Goal: Transaction & Acquisition: Purchase product/service

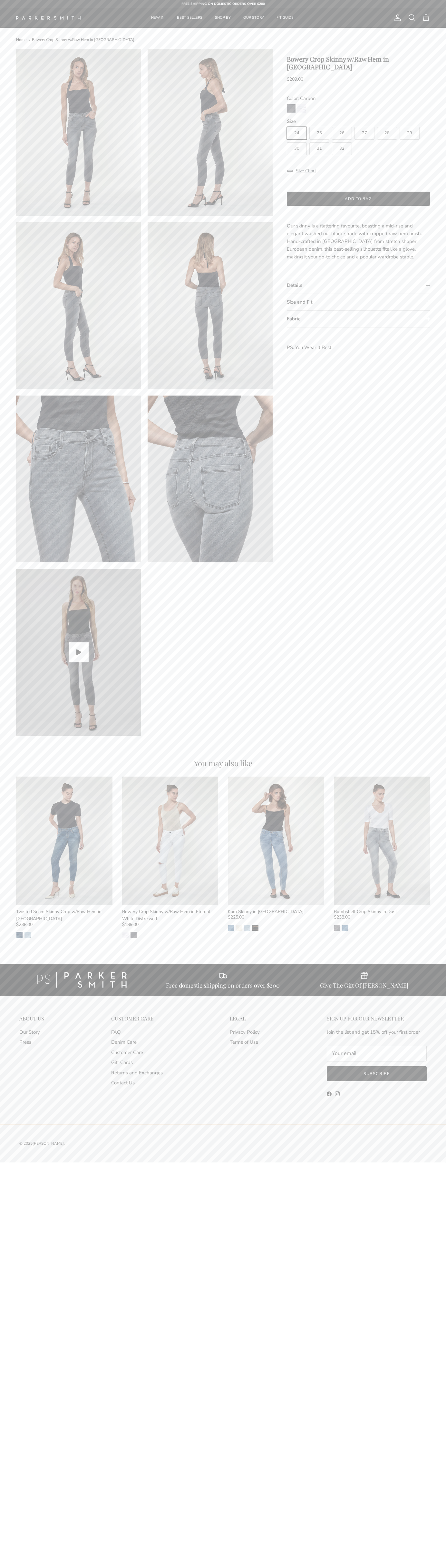
click at [123, 1083] on link "Contact Us" at bounding box center [123, 1083] width 23 height 6
click at [358, 191] on button "Add to bag" at bounding box center [358, 198] width 143 height 14
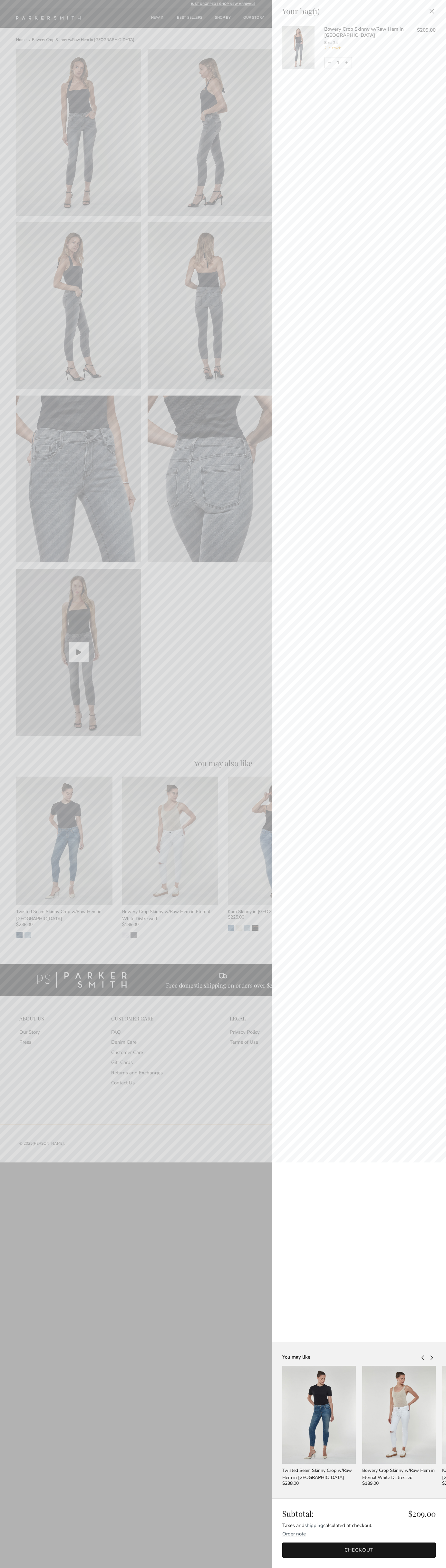
click at [359, 1551] on link "Checkout" at bounding box center [358, 1551] width 153 height 16
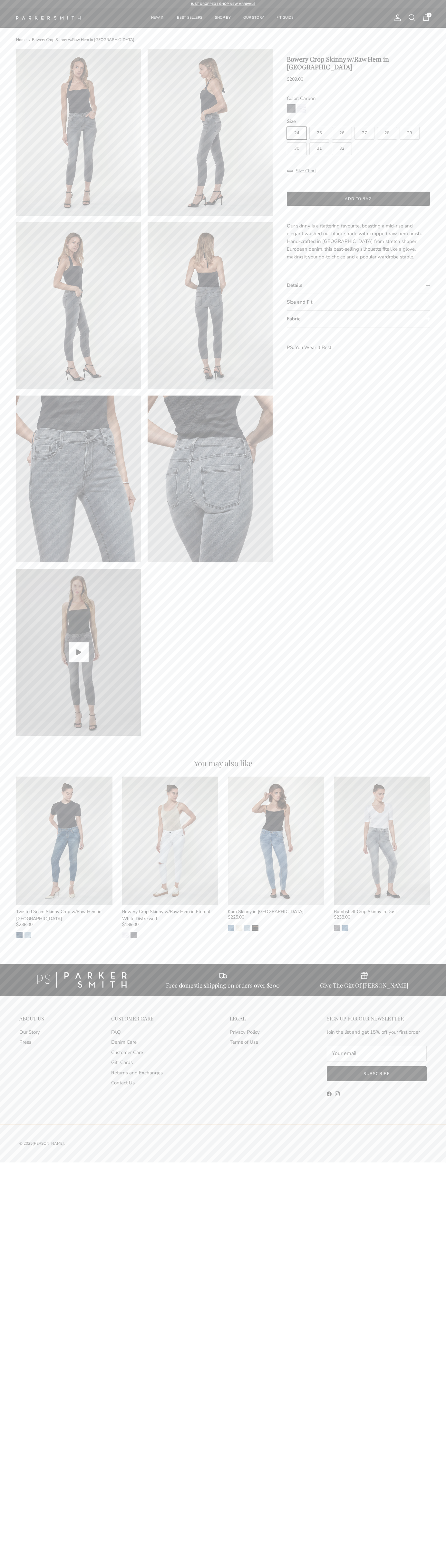
click at [427, 17] on span "1" at bounding box center [427, 17] width 8 height 8
